Goal: Task Accomplishment & Management: Use online tool/utility

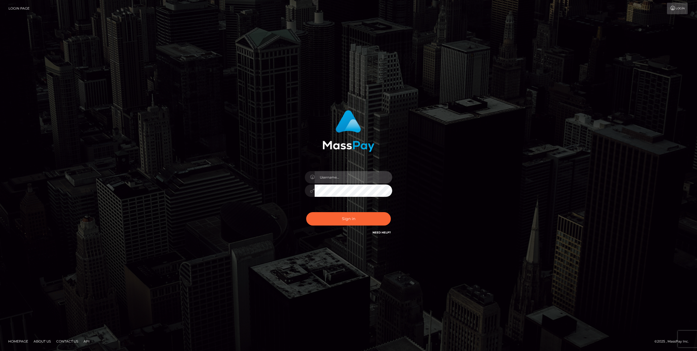
type input "jlo"
click at [350, 221] on button "Sign in" at bounding box center [348, 218] width 85 height 13
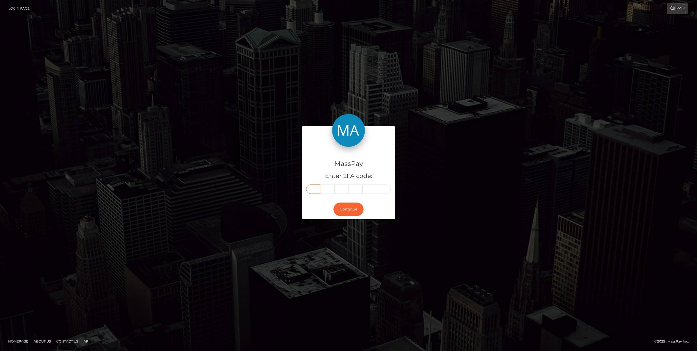
paste input "7"
type input "7"
type input "3"
type input "5"
type input "9"
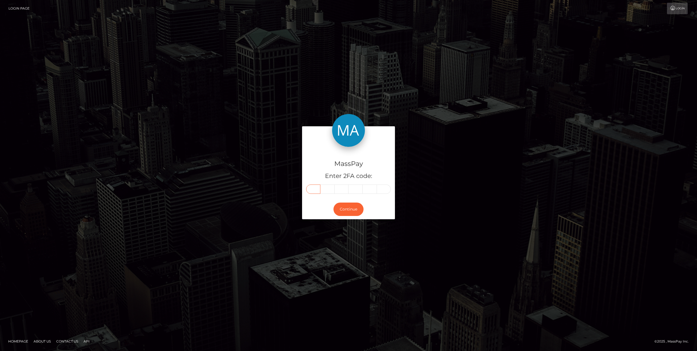
type input "6"
type input "3"
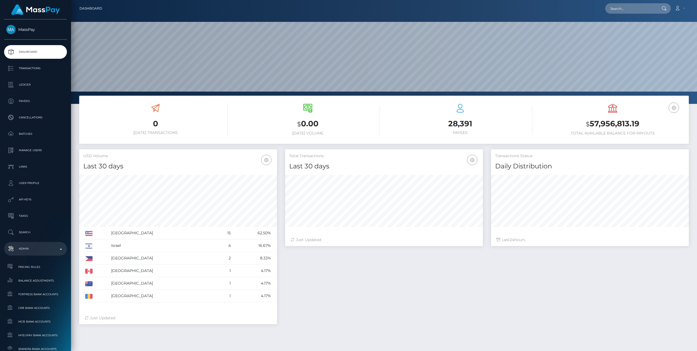
scroll to position [97, 198]
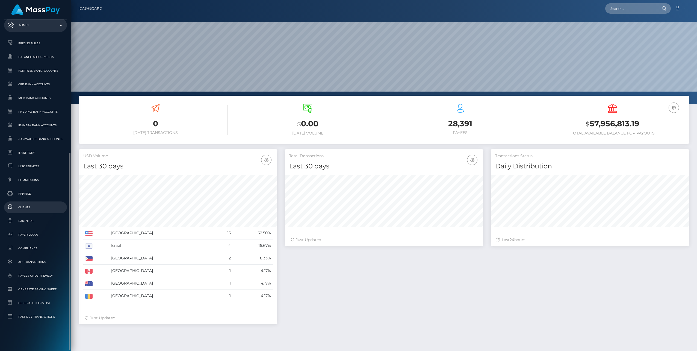
click at [26, 209] on span "Clients" at bounding box center [35, 207] width 58 height 6
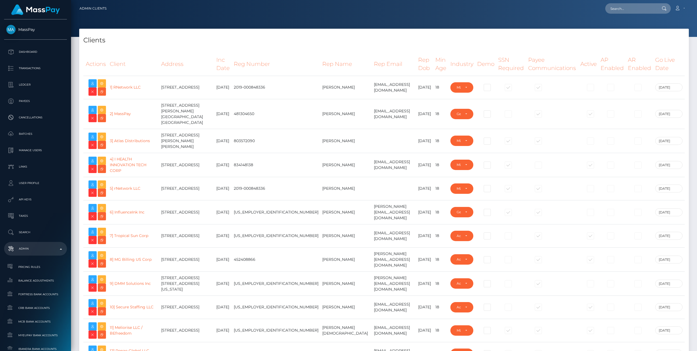
select select "223"
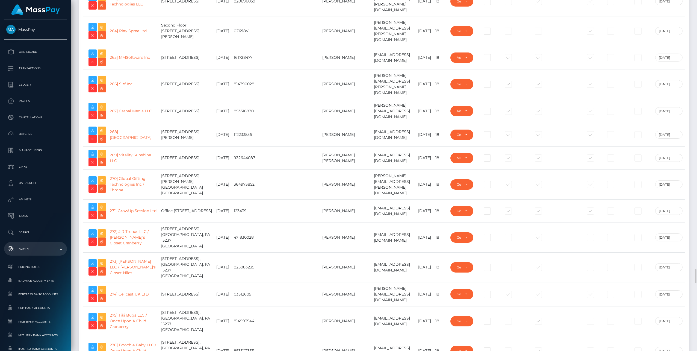
scroll to position [6177, 0]
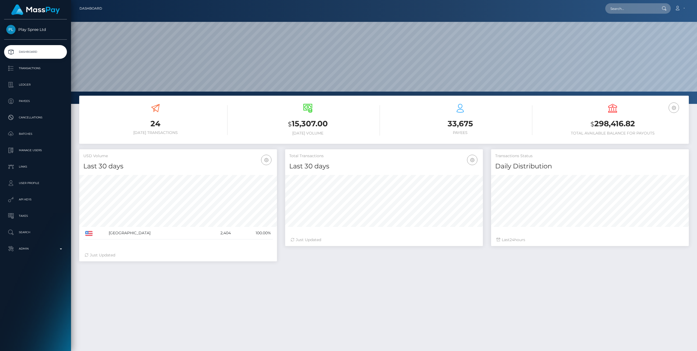
scroll to position [97, 198]
click at [24, 83] on p "Ledger" at bounding box center [35, 85] width 58 height 8
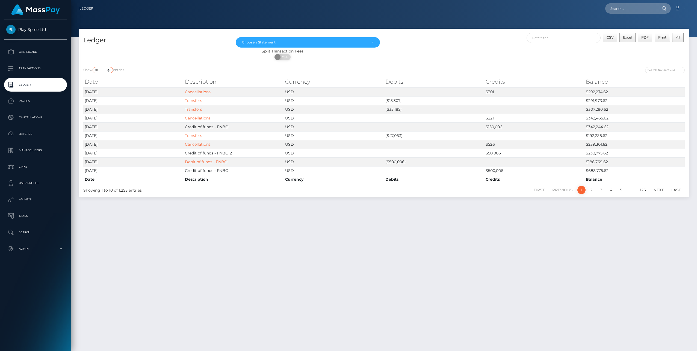
click at [110, 70] on select "10 25 50 100 250" at bounding box center [103, 70] width 20 height 6
select select "250"
click at [93, 67] on select "10 25 50 100 250" at bounding box center [103, 70] width 20 height 6
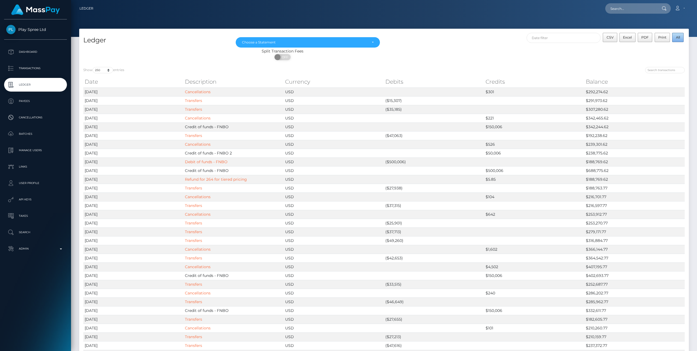
click at [679, 37] on span "All" at bounding box center [678, 37] width 4 height 4
click at [629, 39] on span "Excel" at bounding box center [627, 37] width 9 height 4
click at [32, 50] on p "Dashboard" at bounding box center [35, 52] width 58 height 8
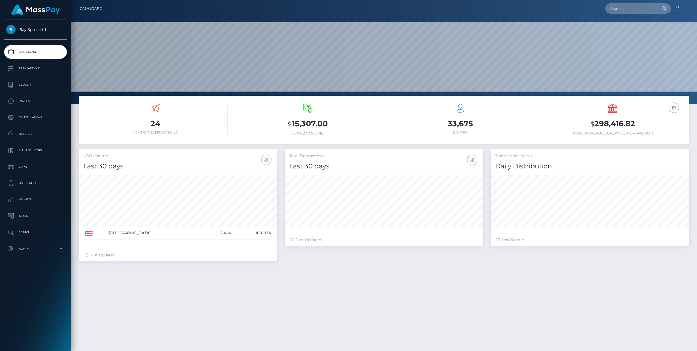
scroll to position [97, 198]
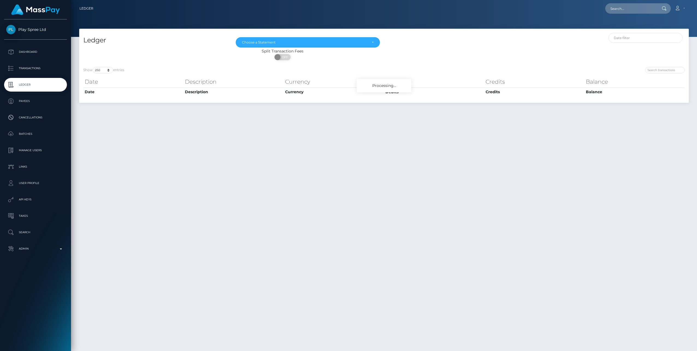
select select "250"
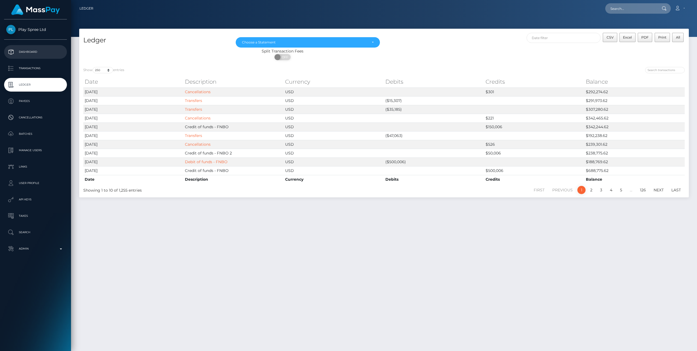
click at [32, 49] on p "Dashboard" at bounding box center [35, 52] width 58 height 8
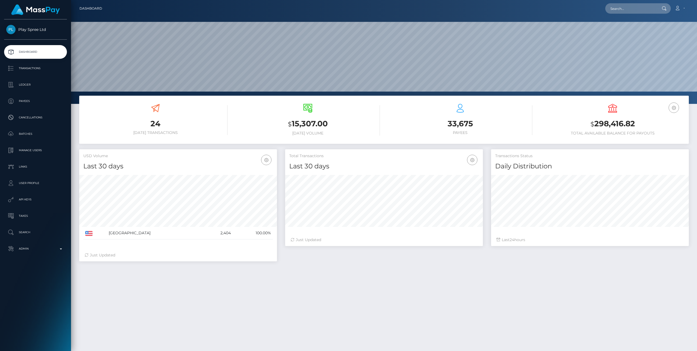
scroll to position [97, 198]
click at [59, 247] on p "Admin" at bounding box center [35, 249] width 58 height 8
click at [47, 279] on span "Balance Adjustments" at bounding box center [35, 280] width 58 height 6
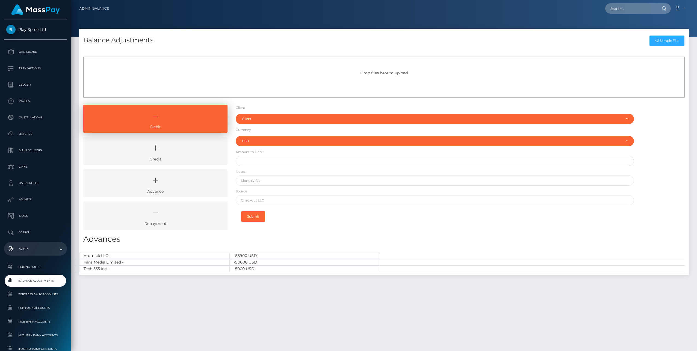
select select "USD"
click at [182, 152] on icon at bounding box center [156, 148] width 132 height 16
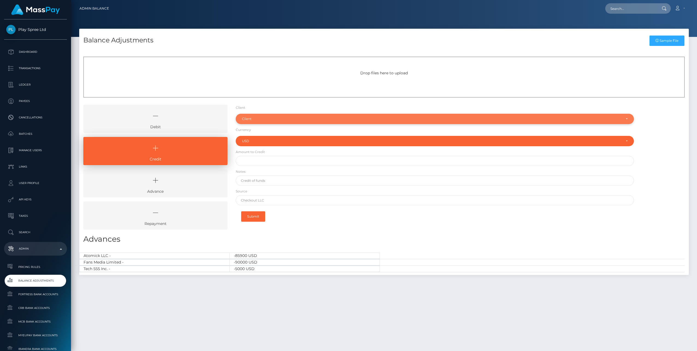
click at [254, 118] on div "Client" at bounding box center [432, 119] width 380 height 4
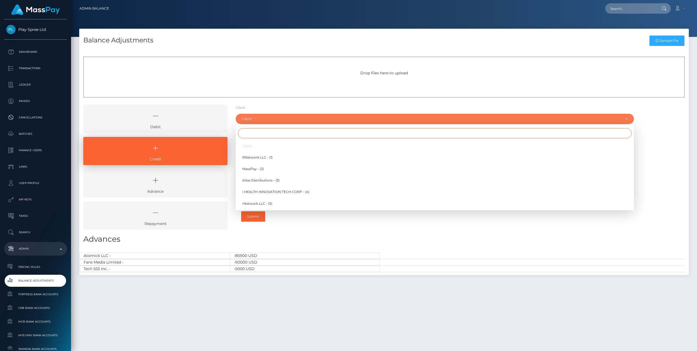
click at [252, 133] on input "Search" at bounding box center [435, 133] width 394 height 10
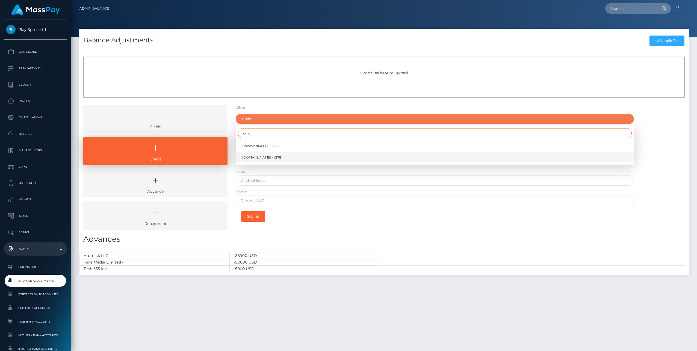
type input "unlo"
click at [257, 156] on span "[DOMAIN_NAME] - (278)" at bounding box center [262, 157] width 40 height 5
select select "278"
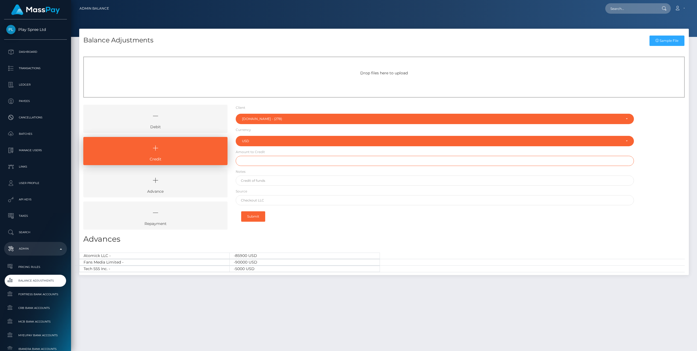
click at [256, 161] on input "text" at bounding box center [435, 161] width 398 height 10
type input "$100,000.00"
click at [267, 181] on input "text" at bounding box center [435, 180] width 398 height 10
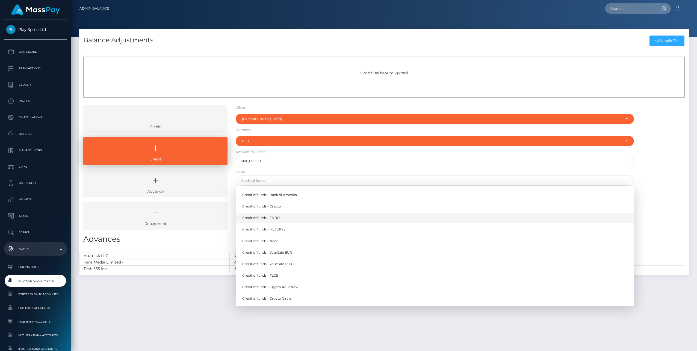
click at [276, 217] on link "Credit of funds - FNBO" at bounding box center [435, 218] width 398 height 10
type input "Credit of funds - FNBO"
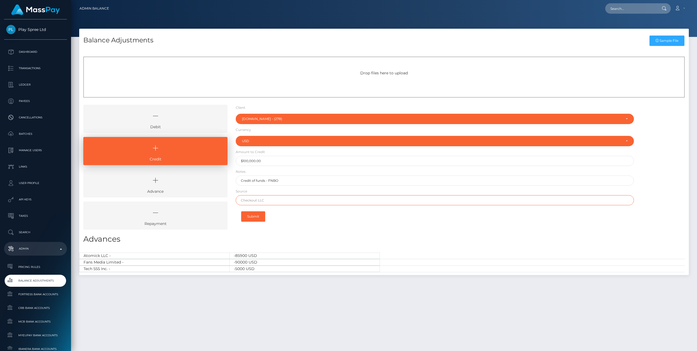
click at [249, 201] on input "text" at bounding box center [435, 200] width 398 height 10
paste input "Revolution"
type input "Revolution"
click at [254, 214] on button "Submit" at bounding box center [253, 216] width 24 height 10
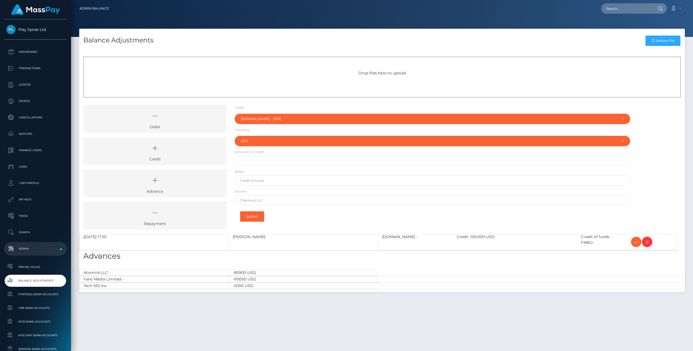
select select "278"
select select "USD"
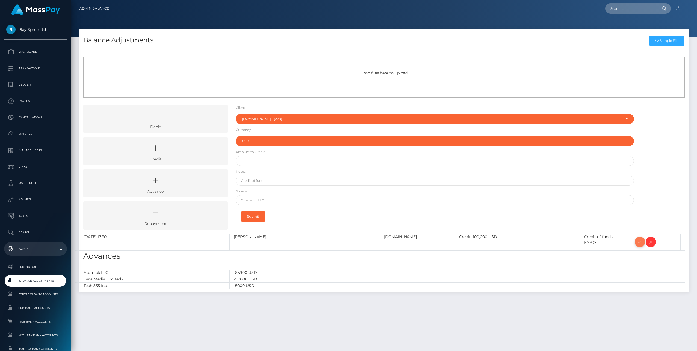
click at [639, 242] on icon at bounding box center [640, 242] width 7 height 7
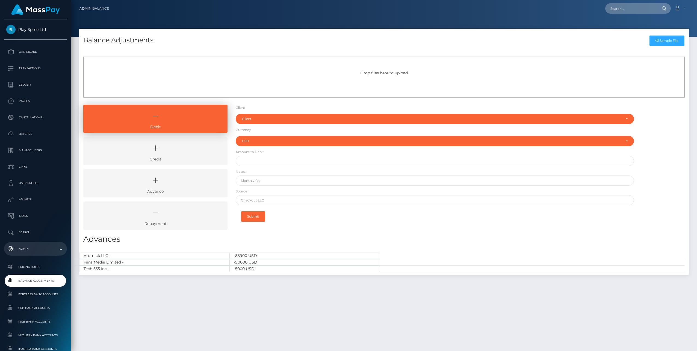
select select "USD"
click at [180, 148] on icon at bounding box center [156, 148] width 132 height 16
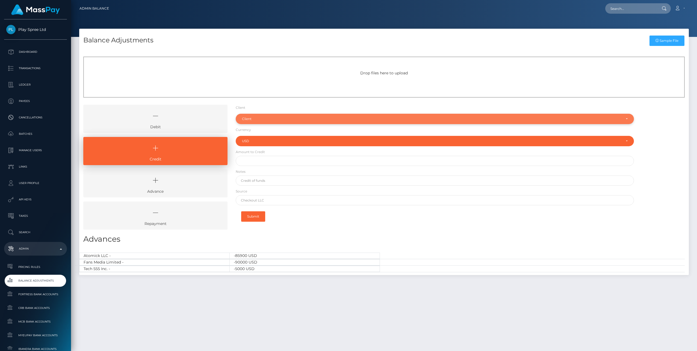
click at [252, 120] on div "Client" at bounding box center [432, 119] width 380 height 4
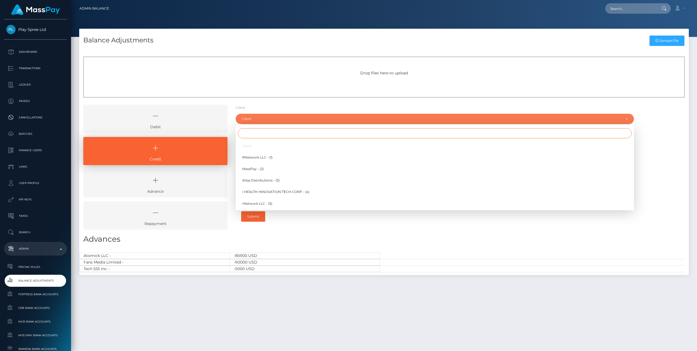
click at [251, 132] on input "Search" at bounding box center [435, 133] width 394 height 10
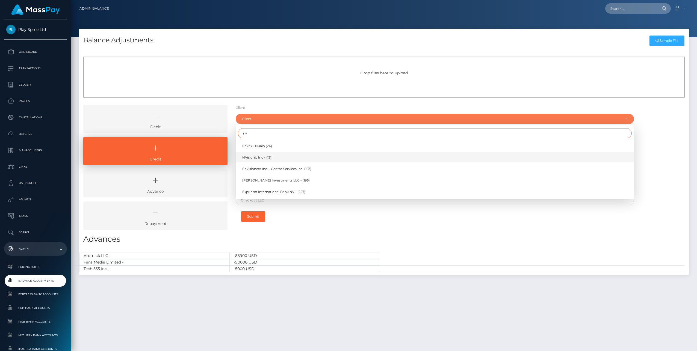
type input "nv"
click at [261, 155] on span "NVisionU Inc - (121)" at bounding box center [257, 157] width 30 height 5
select select "121"
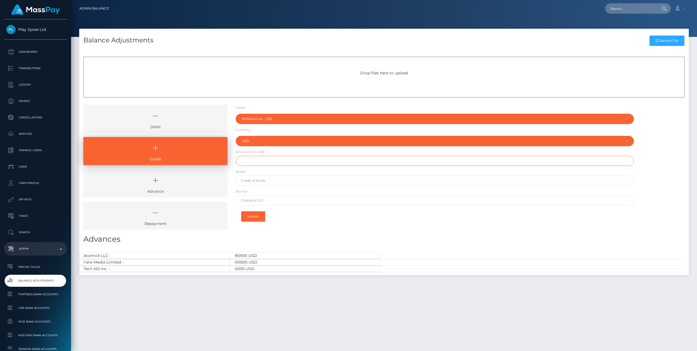
click at [259, 161] on input "text" at bounding box center [435, 161] width 398 height 10
type input "$9,000.00"
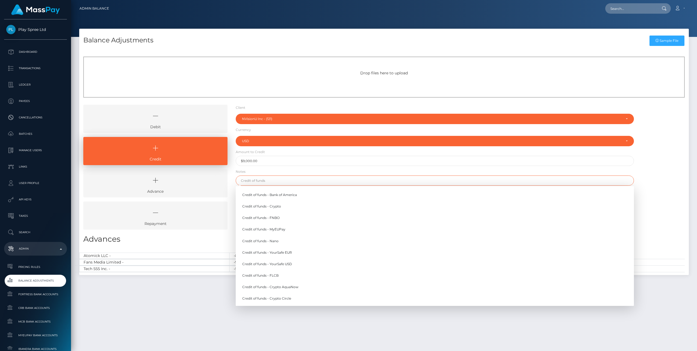
click at [253, 182] on input "text" at bounding box center [435, 180] width 398 height 10
click at [263, 218] on link "Credit of funds - FNBO" at bounding box center [435, 218] width 398 height 10
type input "Credit of funds - FNBO"
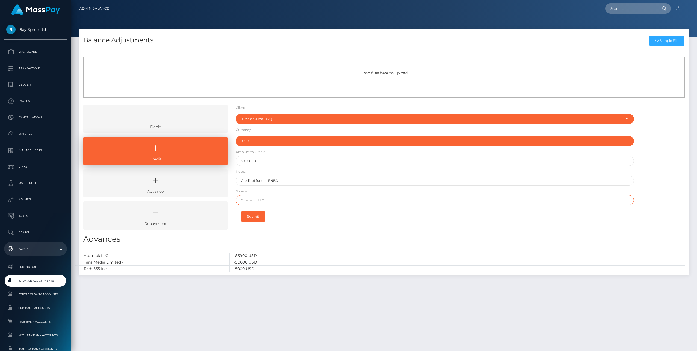
click at [260, 201] on input "text" at bounding box center [435, 200] width 398 height 10
paste input "Wells Fargo N.A."
drag, startPoint x: 260, startPoint y: 201, endPoint x: 296, endPoint y: 200, distance: 36.6
click at [296, 201] on input "Wells Fargo N.A." at bounding box center [435, 200] width 398 height 10
click at [290, 200] on input "Wells Fargo N.A." at bounding box center [435, 200] width 398 height 10
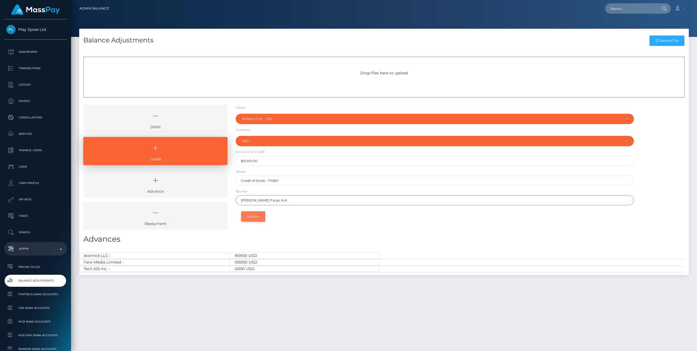
type input "Wells Fargo N.A."
click at [258, 218] on button "Submit" at bounding box center [253, 216] width 24 height 10
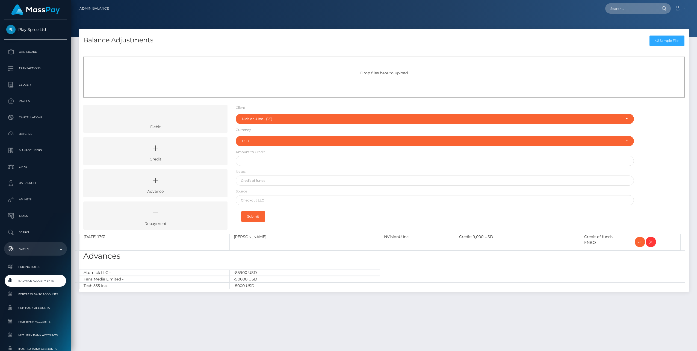
select select "121"
select select "USD"
click at [641, 242] on icon at bounding box center [640, 242] width 7 height 7
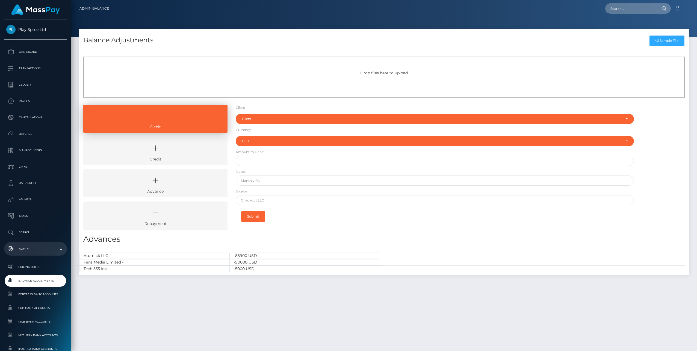
select select "USD"
click at [202, 144] on icon at bounding box center [156, 148] width 132 height 16
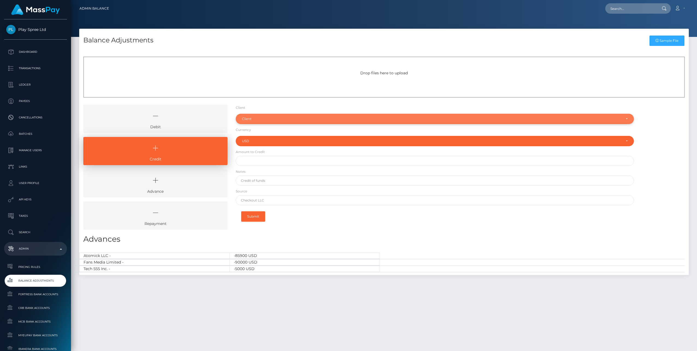
click at [258, 122] on div "Client" at bounding box center [435, 119] width 398 height 10
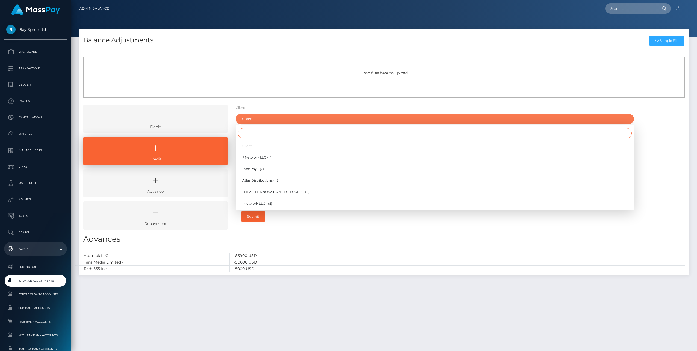
click at [253, 134] on input "Search" at bounding box center [435, 133] width 394 height 10
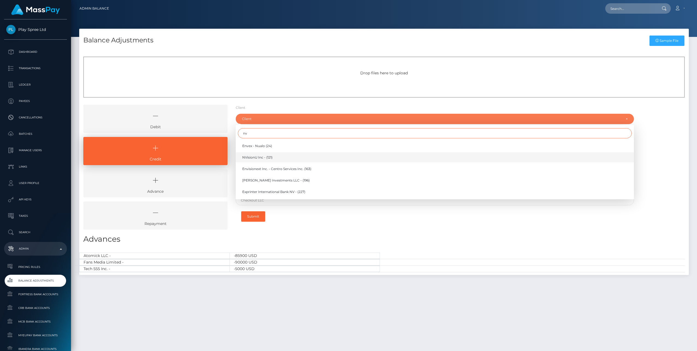
type input "nv"
click at [258, 155] on span "NVisionU Inc - (121)" at bounding box center [257, 157] width 30 height 5
select select "121"
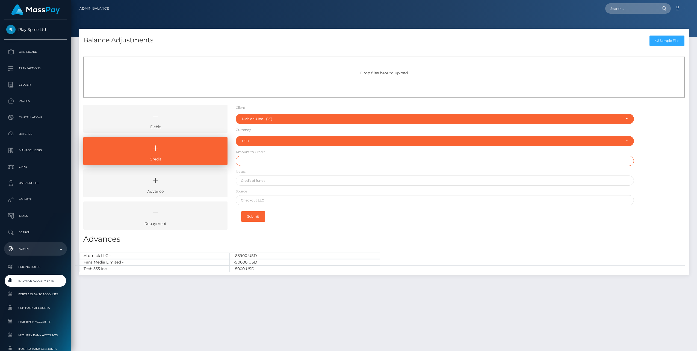
click at [256, 160] on input "text" at bounding box center [435, 161] width 398 height 10
type input "$18,000.00"
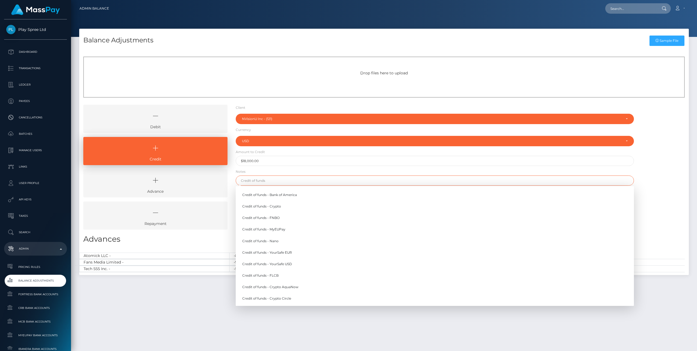
click at [262, 179] on input "text" at bounding box center [435, 180] width 398 height 10
click at [282, 219] on link "Credit of funds - FNBO" at bounding box center [435, 218] width 398 height 10
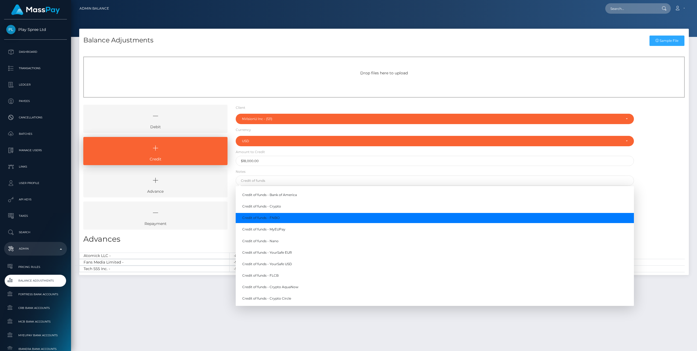
type input "Credit of funds - FNBO"
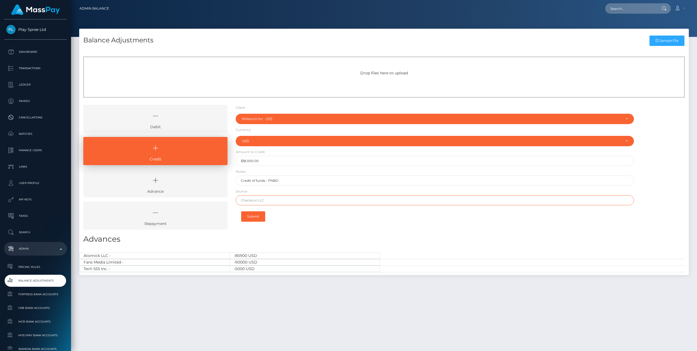
click at [268, 199] on input "text" at bounding box center [435, 200] width 398 height 10
paste input "09/19/2025"
type input "09/19/2025"
drag, startPoint x: 266, startPoint y: 200, endPoint x: 187, endPoint y: 210, distance: 79.9
click at [187, 210] on div "Debit Credit Advance Repayment" at bounding box center [384, 169] width 610 height 129
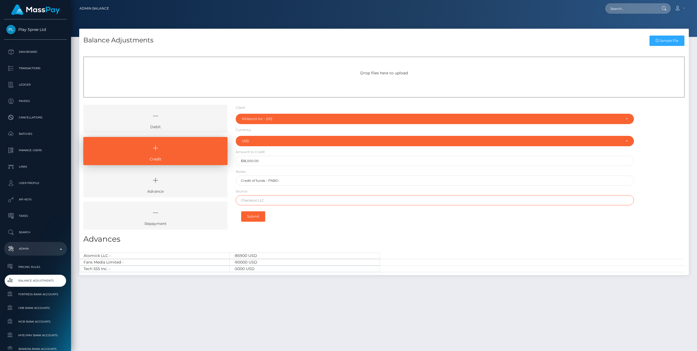
click at [251, 200] on input "text" at bounding box center [435, 200] width 398 height 10
paste input "Wells Fargo N.A."
type input "Wells Fargo N.A."
click at [255, 216] on button "Submit" at bounding box center [253, 216] width 24 height 10
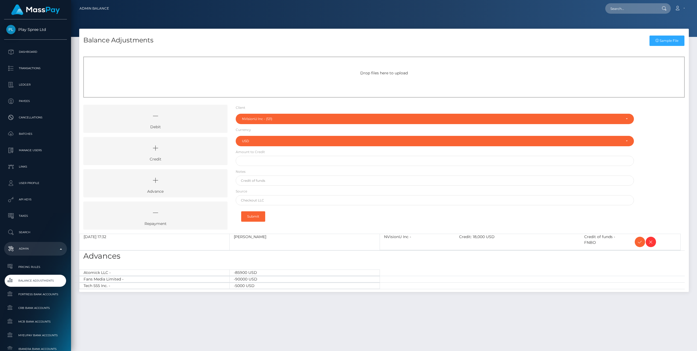
select select "121"
select select "USD"
click at [639, 242] on icon at bounding box center [640, 242] width 7 height 7
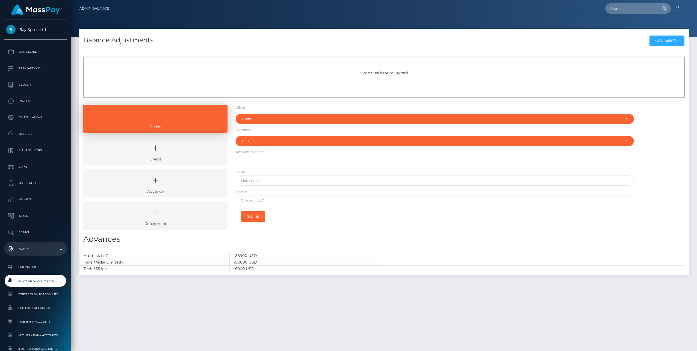
select select "USD"
drag, startPoint x: 188, startPoint y: 152, endPoint x: 230, endPoint y: 134, distance: 46.1
click at [188, 152] on icon at bounding box center [156, 148] width 132 height 16
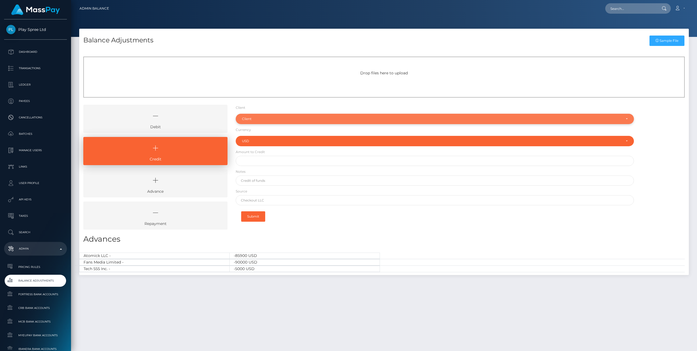
click at [248, 121] on div "Client" at bounding box center [435, 119] width 398 height 10
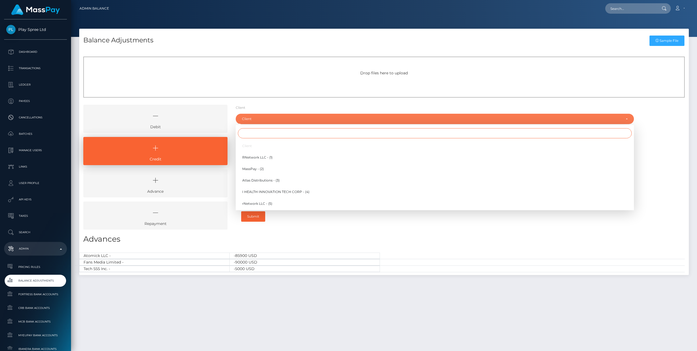
click at [255, 135] on input "Search" at bounding box center [435, 133] width 394 height 10
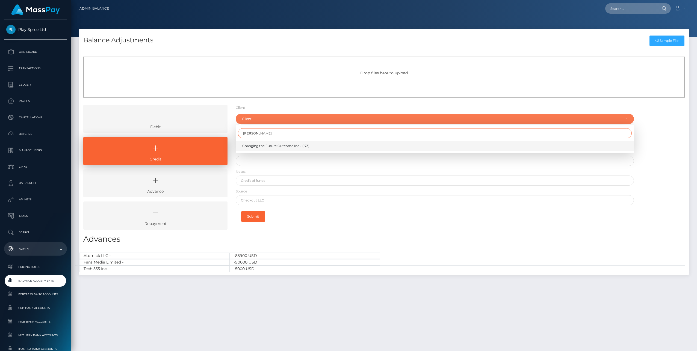
type input "chang"
click at [267, 146] on span "Changing the Future Outcome Inc - (173)" at bounding box center [275, 145] width 67 height 5
select select "173"
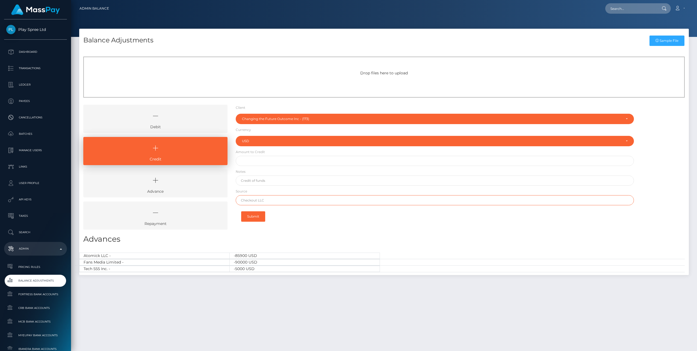
click at [260, 200] on input "text" at bounding box center [435, 200] width 398 height 10
paste input "Greater Nevada Credit Union"
type input "Greater Nevada Credit Union"
click at [258, 178] on input "text" at bounding box center [435, 180] width 398 height 10
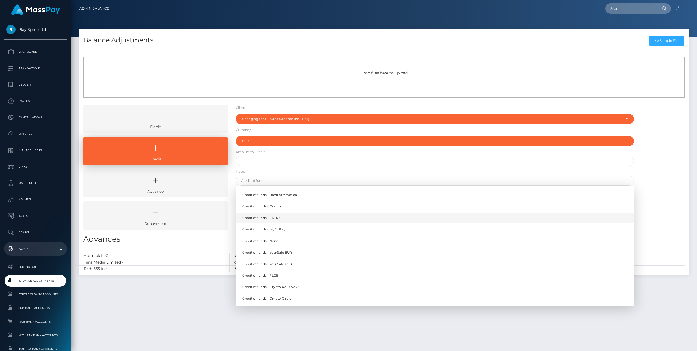
click at [271, 218] on link "Credit of funds - FNBO" at bounding box center [435, 218] width 398 height 10
type input "Credit of funds - FNBO"
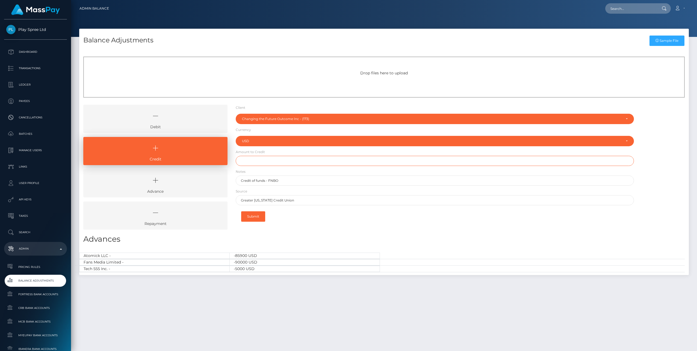
click at [254, 162] on input "text" at bounding box center [435, 161] width 398 height 10
paste input "764.66"
type input "$764.66"
click at [251, 215] on button "Submit" at bounding box center [253, 216] width 24 height 10
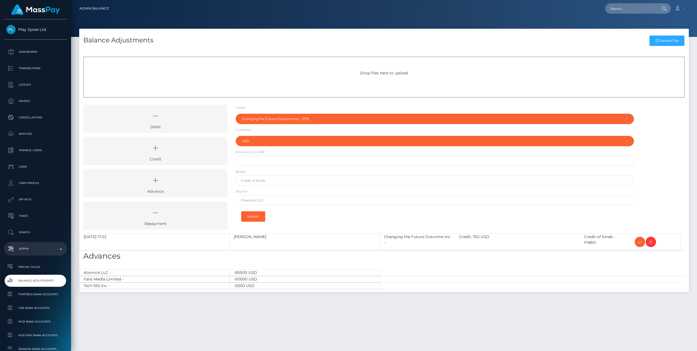
select select "173"
select select "USD"
click at [640, 244] on icon at bounding box center [640, 242] width 7 height 7
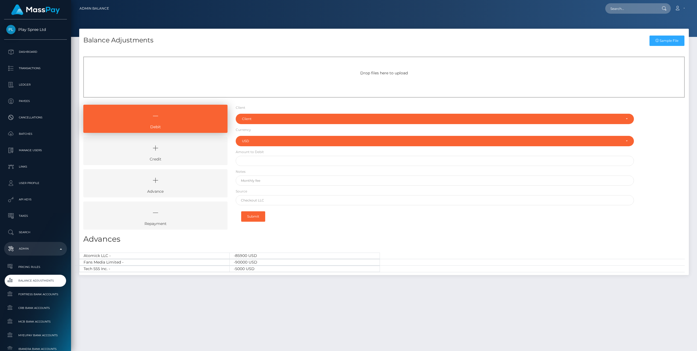
select select "USD"
drag, startPoint x: 181, startPoint y: 152, endPoint x: 185, endPoint y: 149, distance: 5.2
click at [181, 152] on icon at bounding box center [156, 148] width 132 height 16
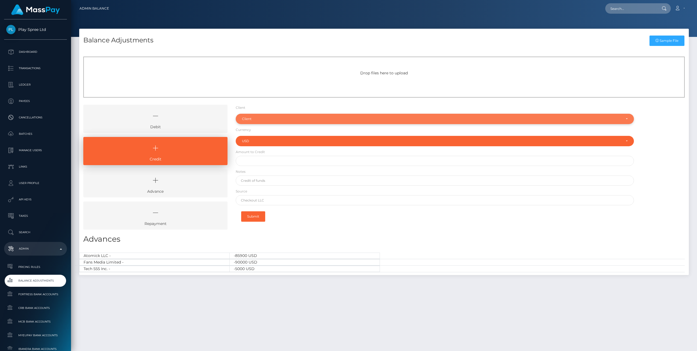
click at [250, 118] on div "Client" at bounding box center [432, 119] width 380 height 4
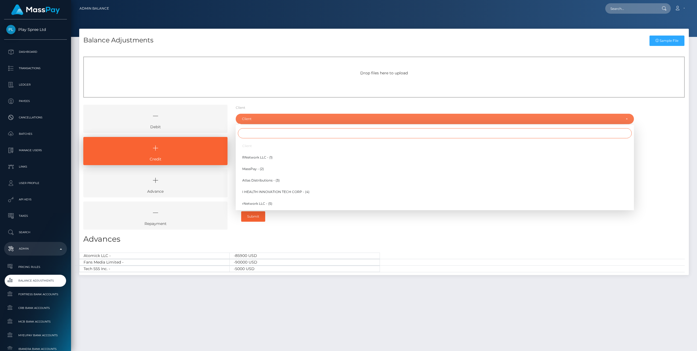
click at [257, 133] on input "Search" at bounding box center [435, 133] width 394 height 10
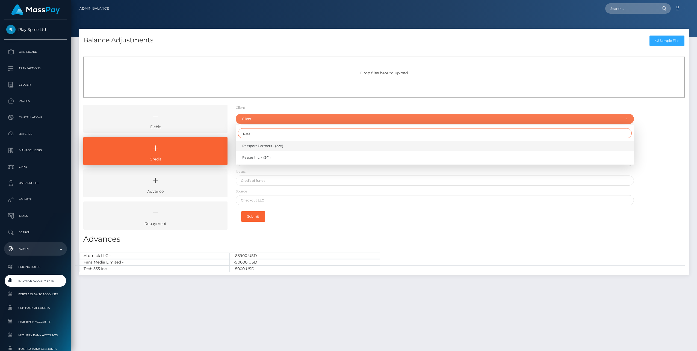
type input "pass"
click at [265, 145] on span "Passport Partners - (228)" at bounding box center [262, 145] width 41 height 5
select select "228"
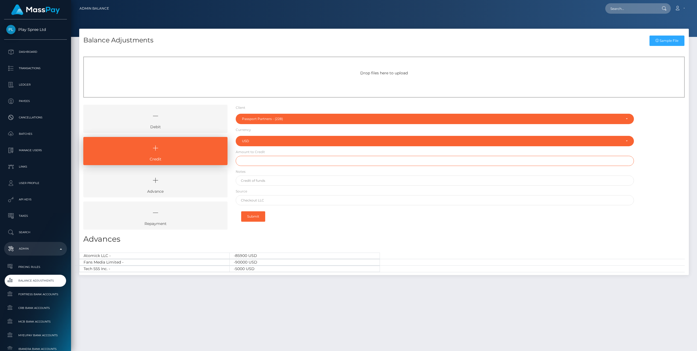
click at [260, 162] on input "text" at bounding box center [435, 161] width 398 height 10
paste input "4,158.74"
type input "$4,158.74"
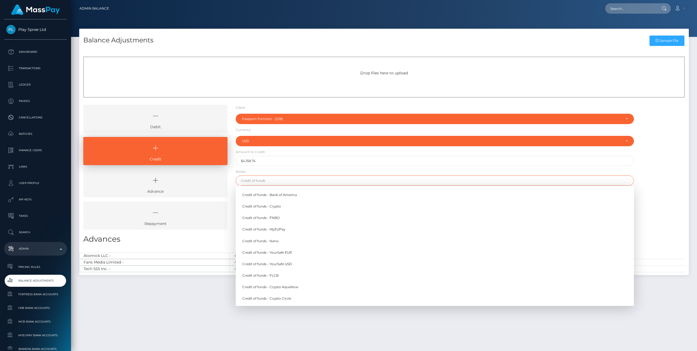
click at [265, 181] on input "text" at bounding box center [435, 180] width 398 height 10
click at [278, 218] on link "Credit of funds - FNBO" at bounding box center [435, 218] width 398 height 10
type input "Credit of funds - FNBO"
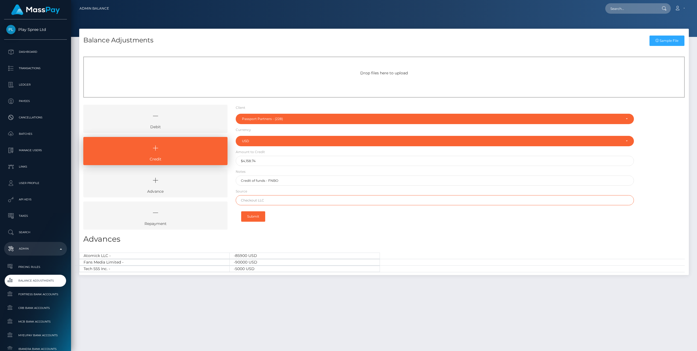
click at [263, 201] on input "text" at bounding box center [435, 200] width 398 height 10
paste input "BANK OF AMERICA N.A."
type input "BANK OF AMERICA N.A."
click at [253, 217] on button "Submit" at bounding box center [253, 216] width 24 height 10
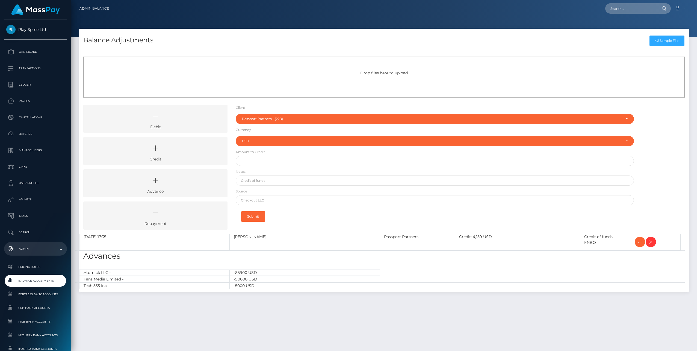
select select "228"
select select "USD"
click at [638, 242] on icon at bounding box center [640, 242] width 7 height 7
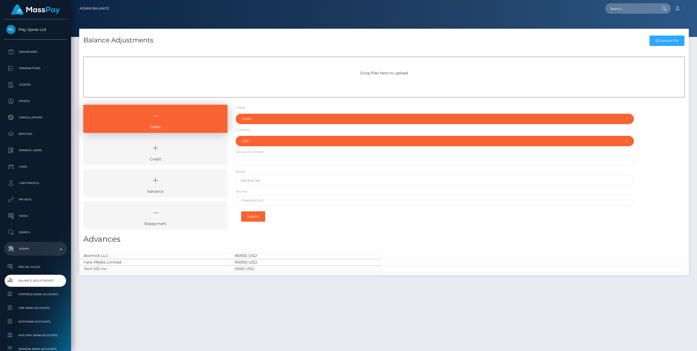
select select "USD"
drag, startPoint x: 136, startPoint y: 154, endPoint x: 162, endPoint y: 46, distance: 110.6
click at [136, 154] on icon at bounding box center [156, 148] width 132 height 16
